Goal: Information Seeking & Learning: Learn about a topic

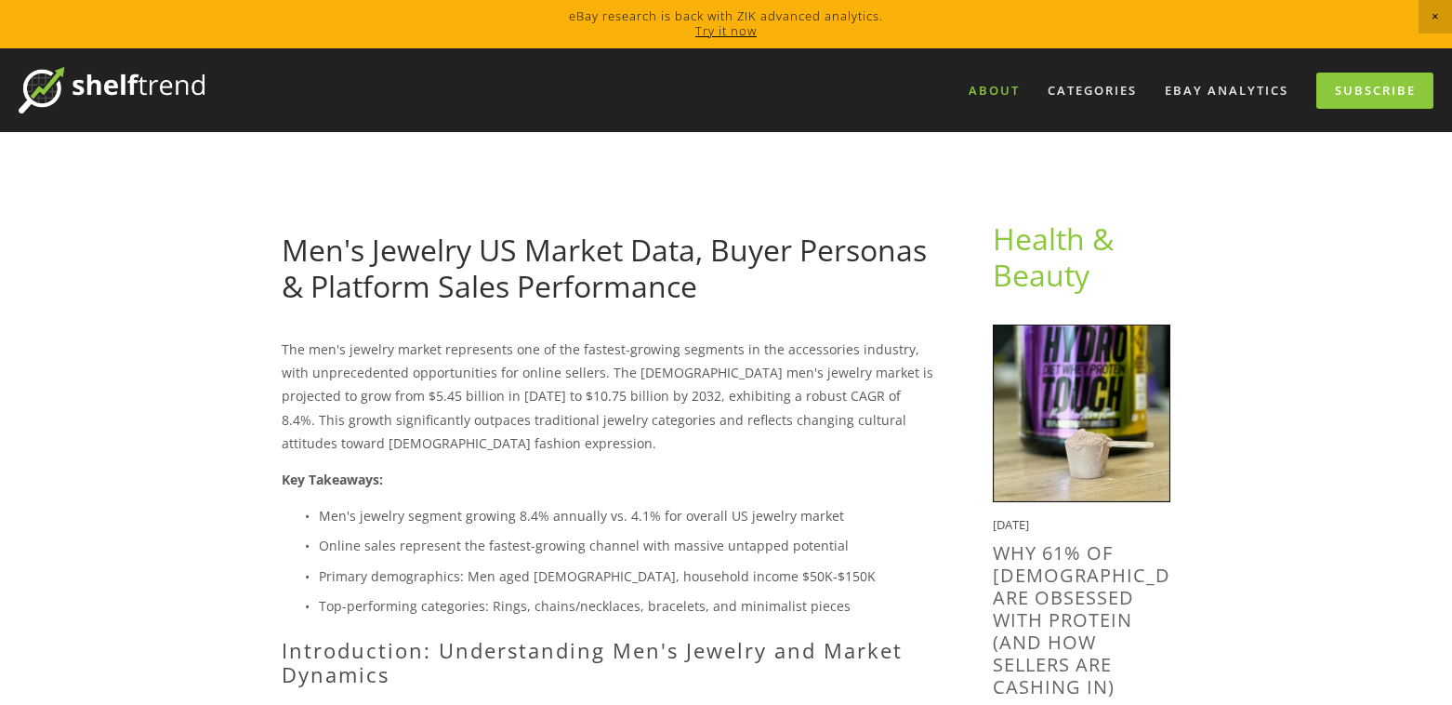
click at [987, 88] on link "About" at bounding box center [993, 90] width 75 height 31
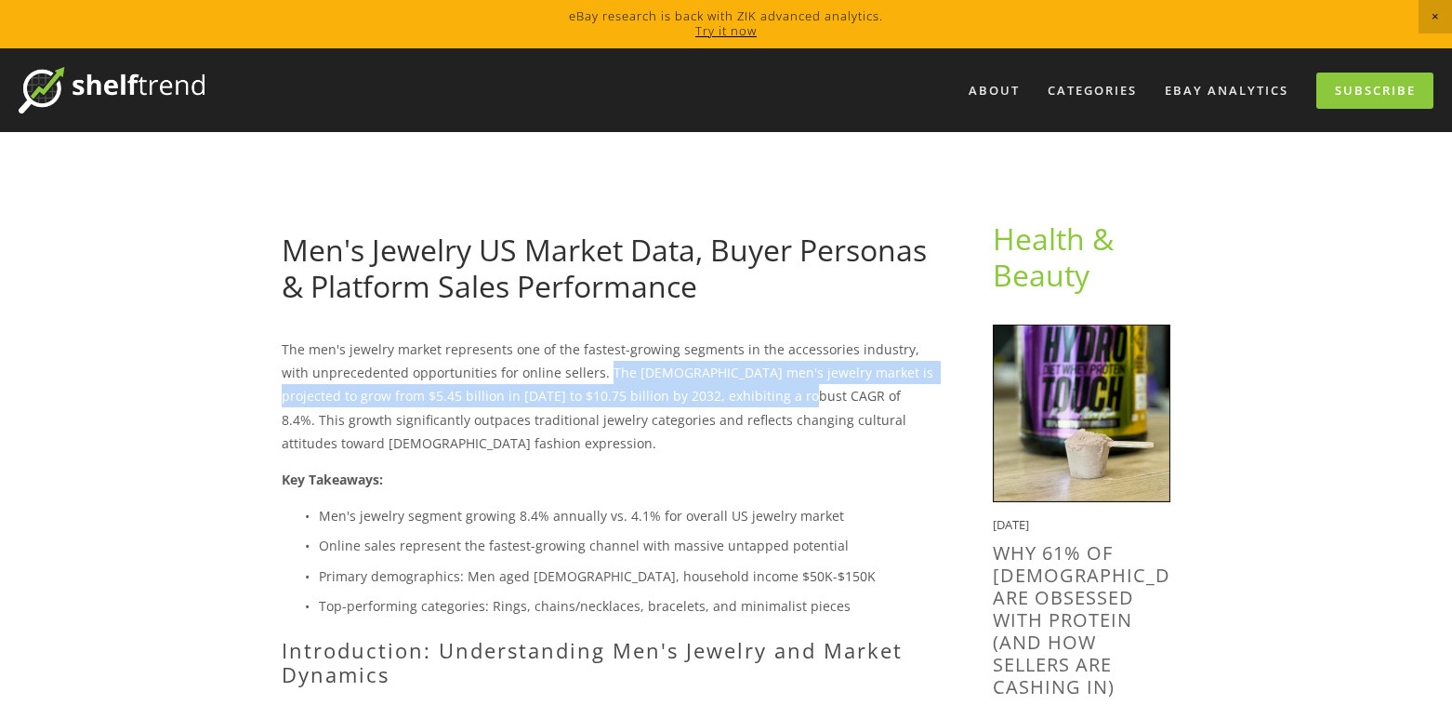
drag, startPoint x: 574, startPoint y: 372, endPoint x: 762, endPoint y: 394, distance: 189.1
click at [762, 394] on p "The men's jewelry market represents one of the fastest-growing segments in the …" at bounding box center [608, 395] width 652 height 117
copy p "The US men's jewelry market is projected to grow from $5.45 billion in 2024 to …"
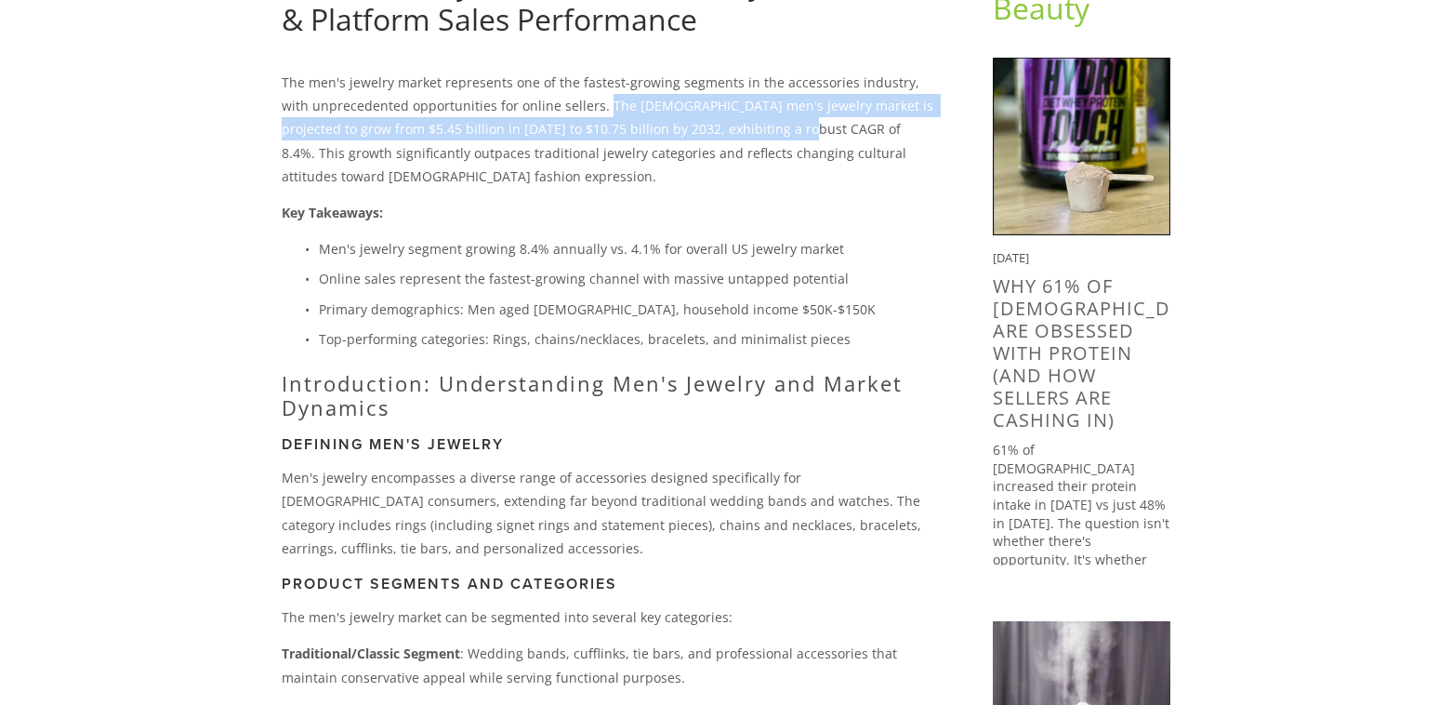
scroll to position [279, 0]
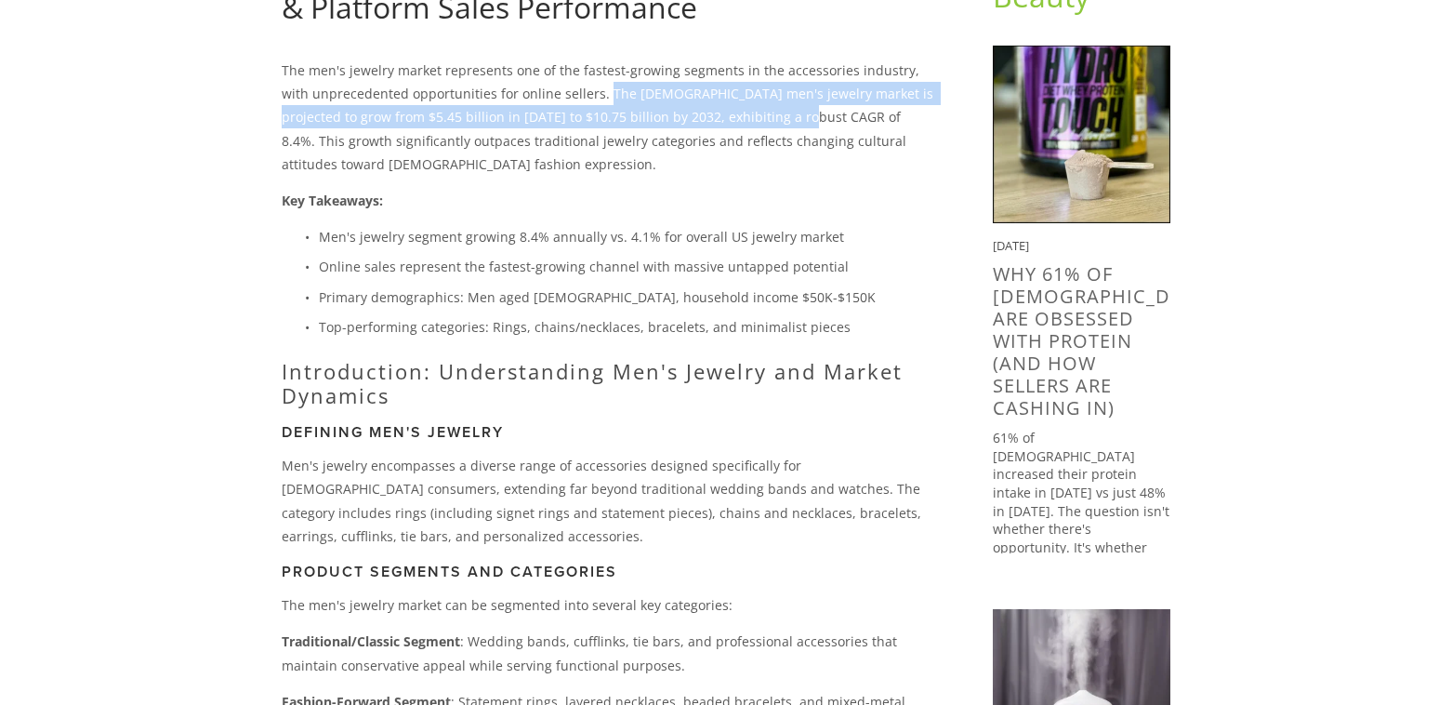
click at [290, 117] on p "The men's jewelry market represents one of the fastest-growing segments in the …" at bounding box center [608, 117] width 652 height 117
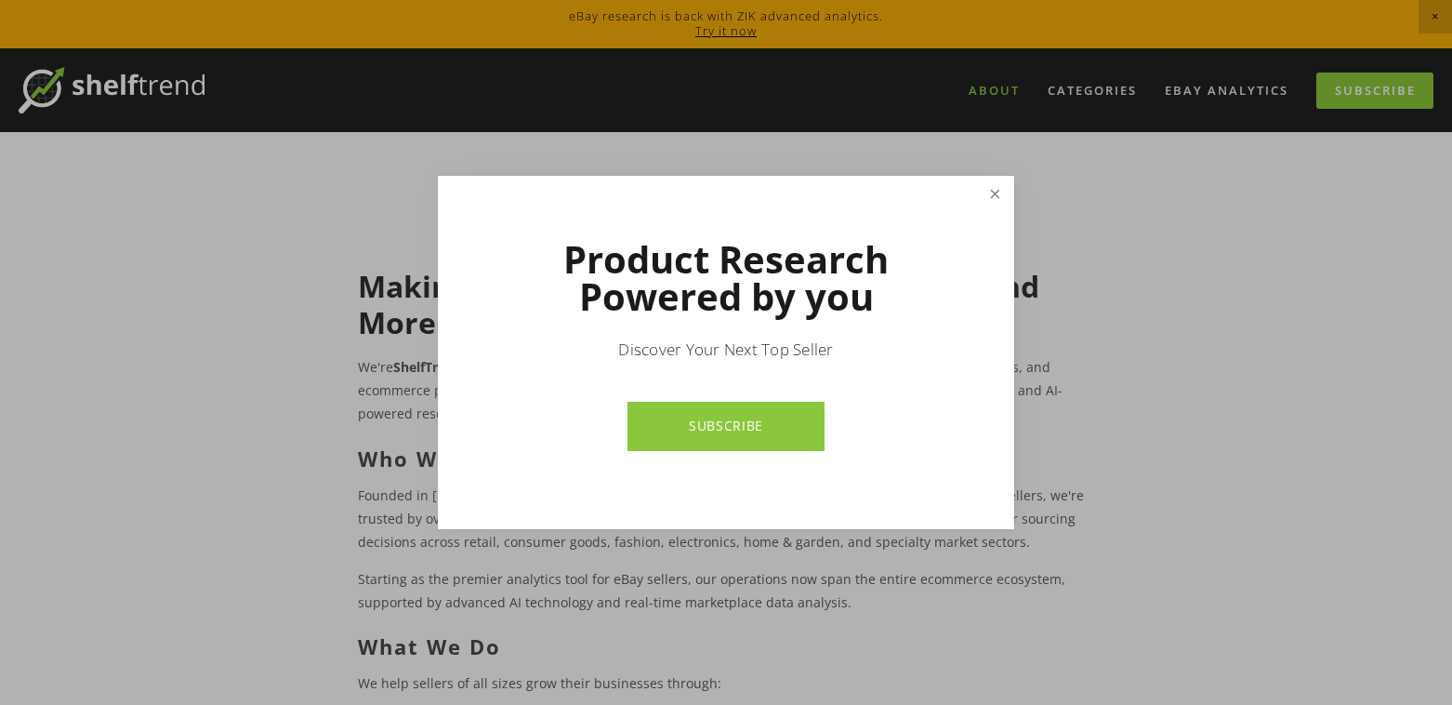
click at [999, 188] on link "Close" at bounding box center [995, 194] width 33 height 33
